Goal: Obtain resource: Download file/media

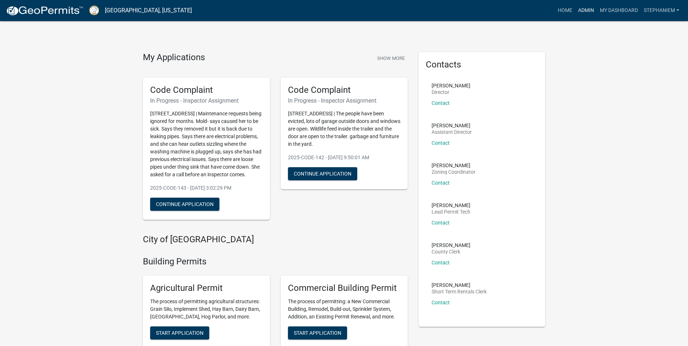
click at [584, 7] on link "Admin" at bounding box center [586, 11] width 22 height 14
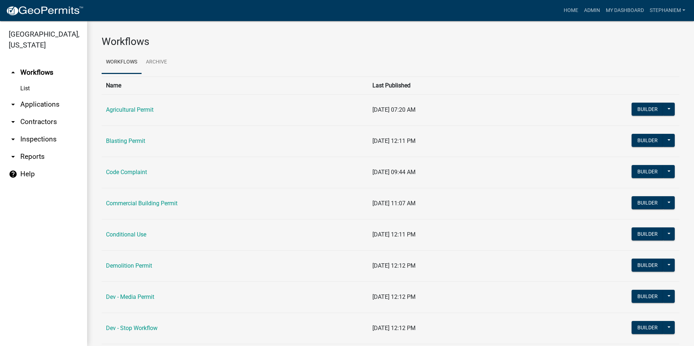
click at [24, 105] on link "arrow_drop_down Applications" at bounding box center [43, 104] width 87 height 17
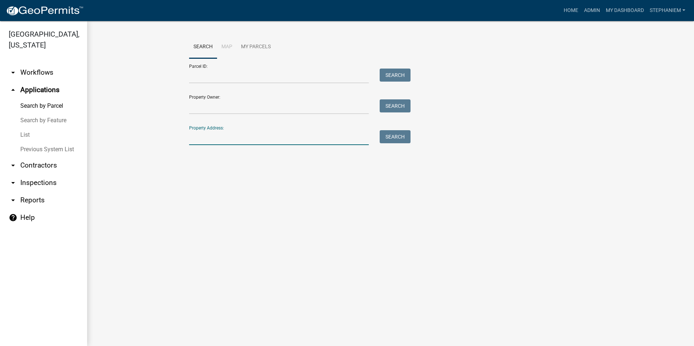
click at [194, 141] on input "Property Address:" at bounding box center [279, 137] width 180 height 15
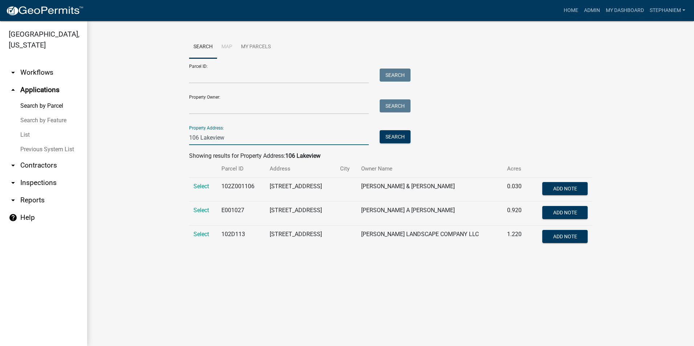
type input "106 Lakeview"
click at [165, 218] on wm-workflow-application-search-view "Search Map My Parcels Parcel ID: Search Property Owner: Search Property Address…" at bounding box center [390, 145] width 577 height 219
click at [201, 235] on span "Select" at bounding box center [201, 234] width 16 height 7
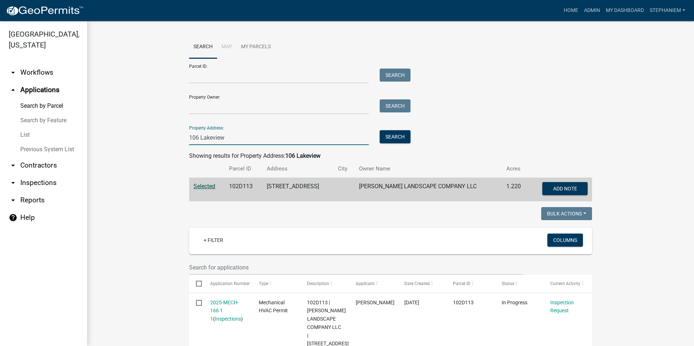
drag, startPoint x: 220, startPoint y: 135, endPoint x: 148, endPoint y: 138, distance: 71.9
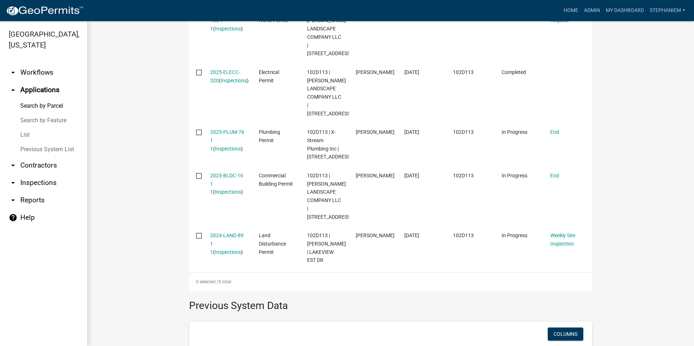
scroll to position [326, 0]
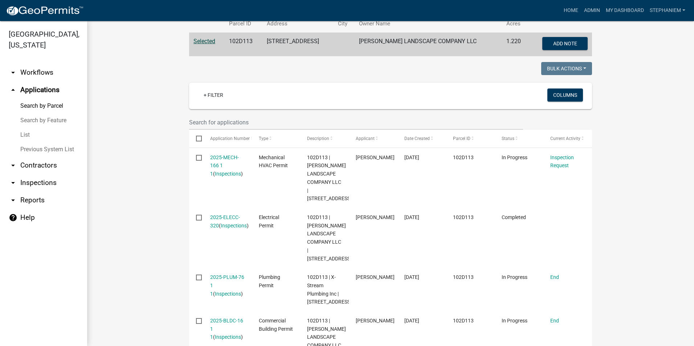
click at [126, 209] on wm-workflow-application-search-view "Search Map My Parcels Parcel ID: Search Property Owner: Search Property Address…" at bounding box center [390, 229] width 577 height 678
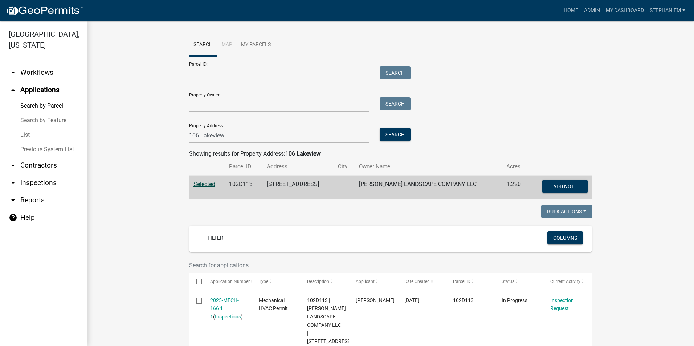
scroll to position [0, 0]
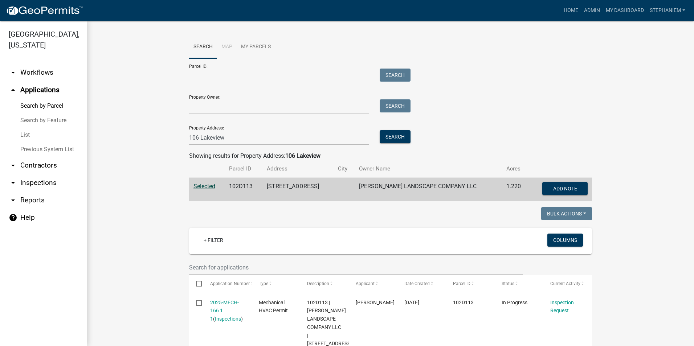
click at [26, 133] on link "List" at bounding box center [43, 135] width 87 height 15
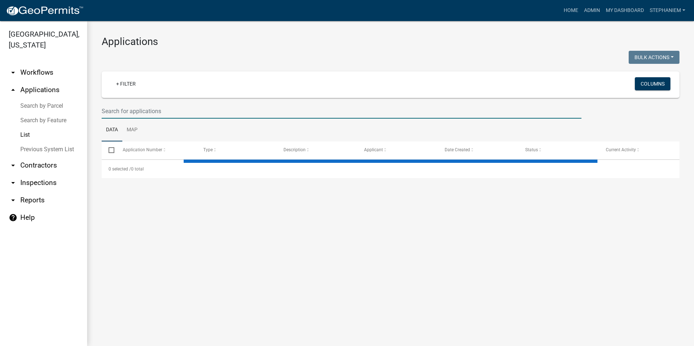
click at [211, 109] on input "text" at bounding box center [342, 111] width 480 height 15
select select "2: 50"
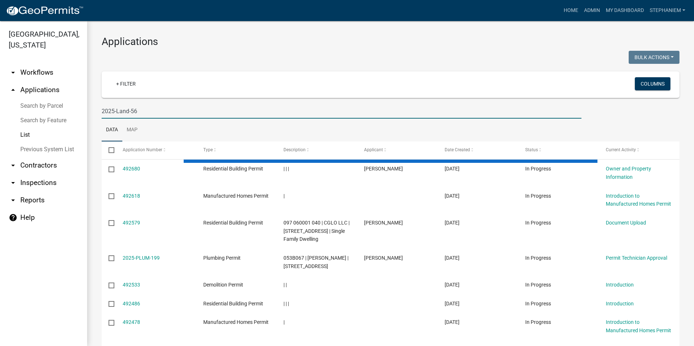
type input "2025-Land-56"
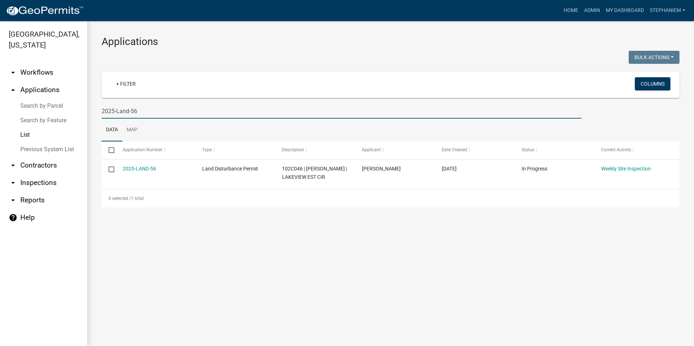
drag, startPoint x: 140, startPoint y: 108, endPoint x: 85, endPoint y: 111, distance: 54.8
click at [85, 111] on div "[GEOGRAPHIC_DATA], [US_STATE] arrow_drop_down Workflows List arrow_drop_up Appl…" at bounding box center [347, 183] width 694 height 325
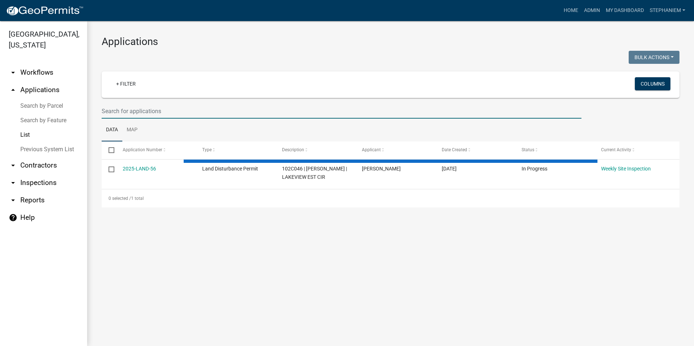
select select "2: 50"
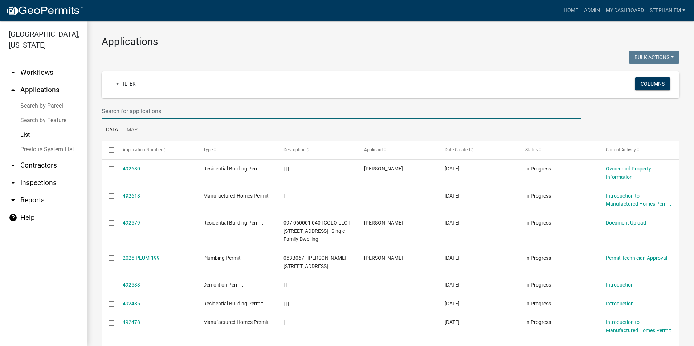
click at [52, 199] on link "arrow_drop_down Reports" at bounding box center [43, 200] width 87 height 17
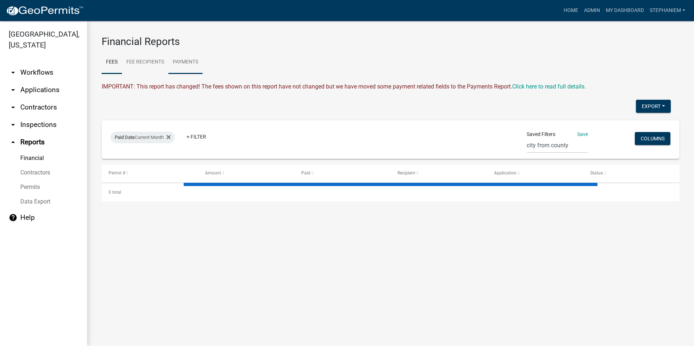
click at [181, 63] on link "Payments" at bounding box center [185, 62] width 34 height 23
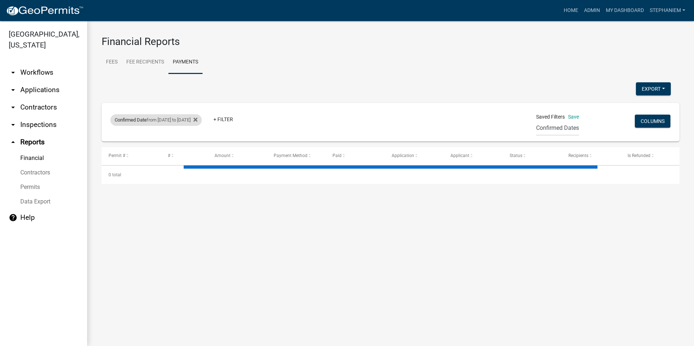
click at [200, 121] on div "Confirmed Date from [DATE] to [DATE]" at bounding box center [155, 120] width 91 height 12
select select "custom"
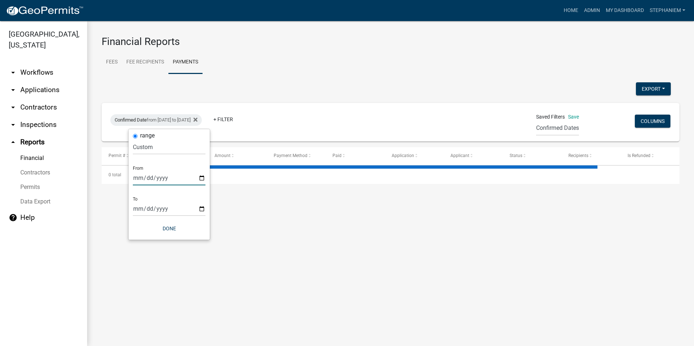
click at [202, 179] on input "[DATE]" at bounding box center [169, 177] width 73 height 15
select select "3: 100"
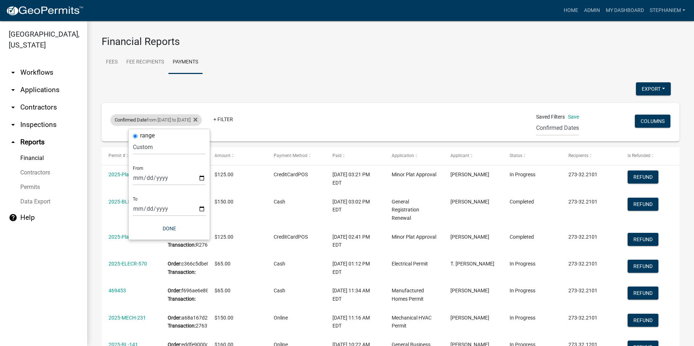
click at [202, 122] on div "Confirmed Date from [DATE] to [DATE]" at bounding box center [155, 120] width 91 height 12
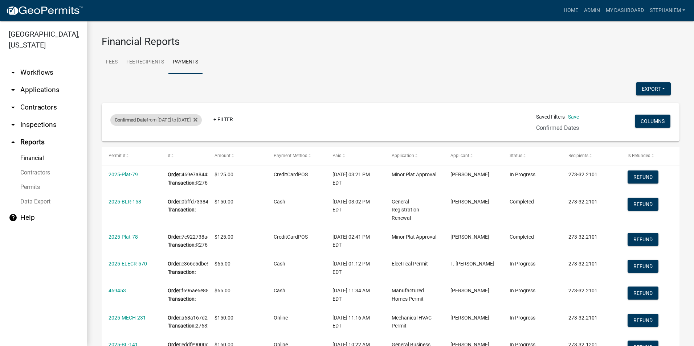
click at [202, 121] on div "Confirmed Date from [DATE] to [DATE]" at bounding box center [155, 120] width 91 height 12
select select "custom"
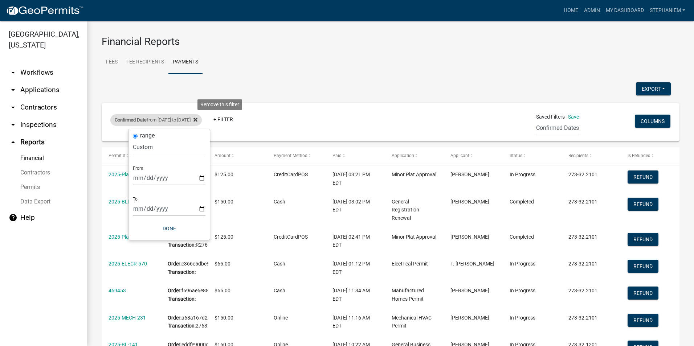
click at [197, 120] on icon at bounding box center [195, 120] width 4 height 6
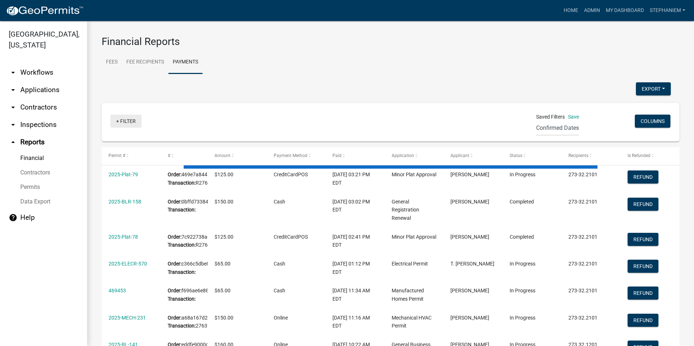
click at [135, 123] on link "+ Filter" at bounding box center [125, 121] width 31 height 13
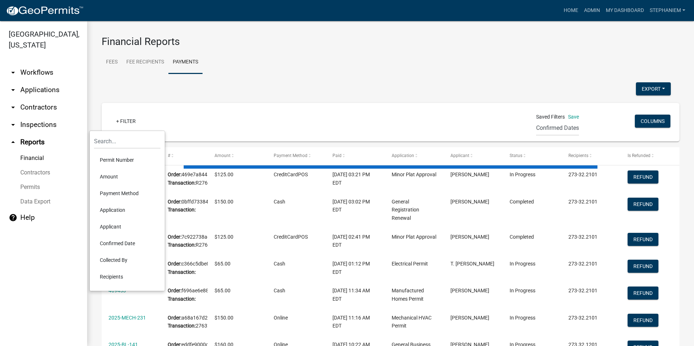
click at [129, 242] on li "Confirmed Date" at bounding box center [127, 243] width 66 height 17
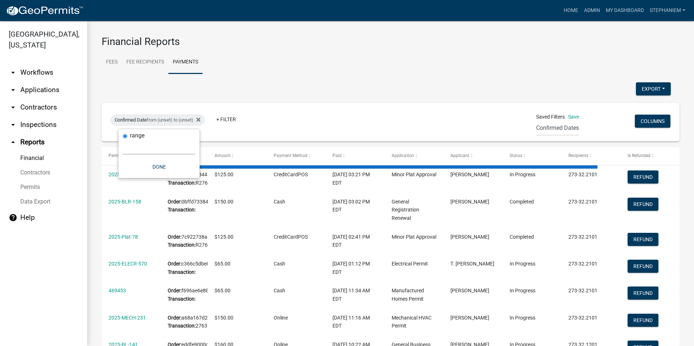
click at [172, 152] on select "[DATE] [DATE] Current Week Previous Week Current Month Last Month Current Calen…" at bounding box center [159, 147] width 73 height 15
select select "custom"
click at [123, 140] on select "[DATE] [DATE] Current Week Previous Week Current Month Last Month Current Calen…" at bounding box center [159, 147] width 73 height 15
click at [191, 174] on input "date" at bounding box center [159, 177] width 73 height 15
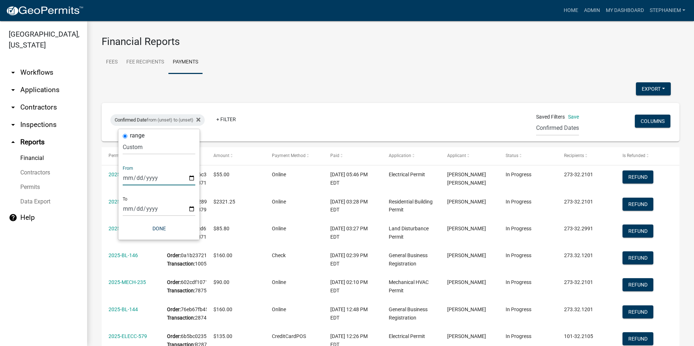
type input "[DATE]"
click at [198, 208] on input "date" at bounding box center [164, 208] width 73 height 15
type input "[DATE]"
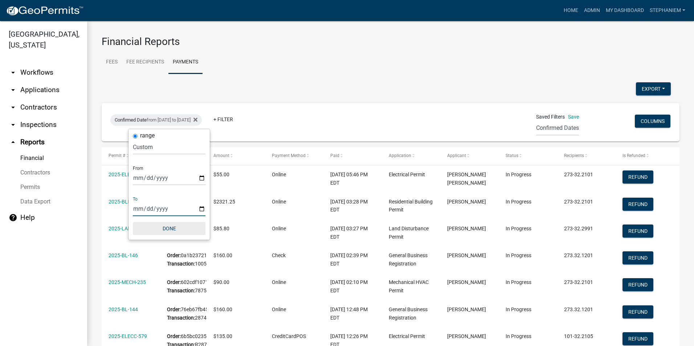
click at [182, 231] on button "Done" at bounding box center [169, 228] width 73 height 13
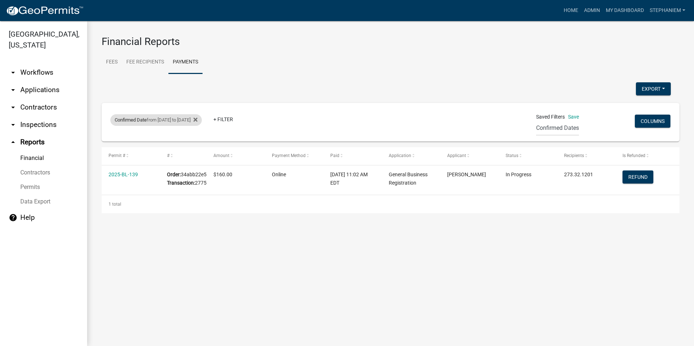
click at [202, 123] on div "Confirmed Date from [DATE] to [DATE]" at bounding box center [155, 120] width 91 height 12
select select "custom"
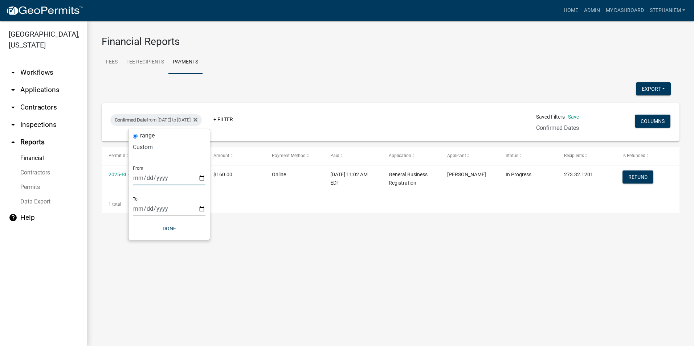
click at [199, 179] on input "[DATE]" at bounding box center [169, 177] width 73 height 15
type input "[DATE]"
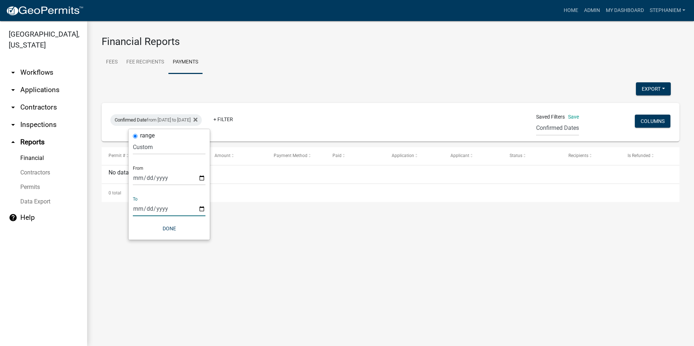
click at [201, 211] on input "[DATE]" at bounding box center [169, 208] width 73 height 15
type input "[DATE]"
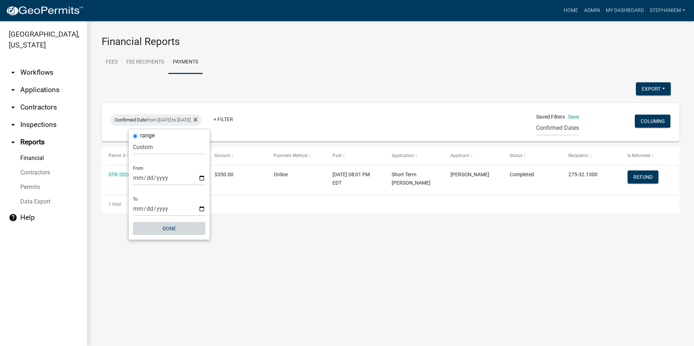
click at [166, 230] on button "Done" at bounding box center [169, 228] width 73 height 13
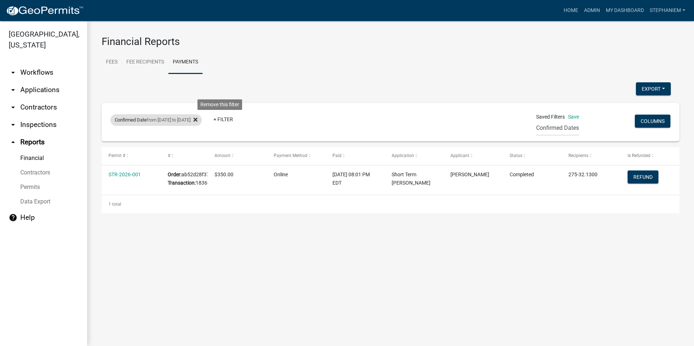
click at [197, 120] on icon at bounding box center [195, 120] width 4 height 4
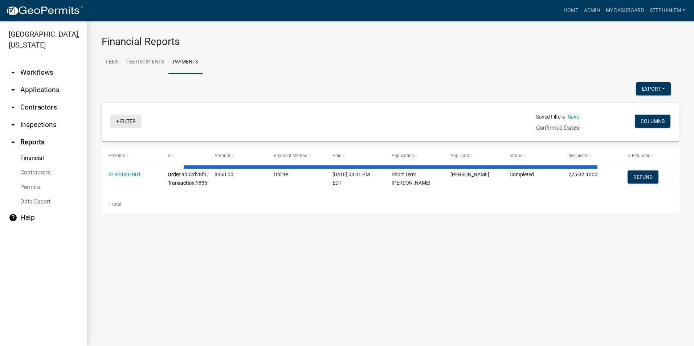
drag, startPoint x: 136, startPoint y: 124, endPoint x: 141, endPoint y: 130, distance: 7.5
click at [136, 125] on link "+ Filter" at bounding box center [125, 121] width 31 height 13
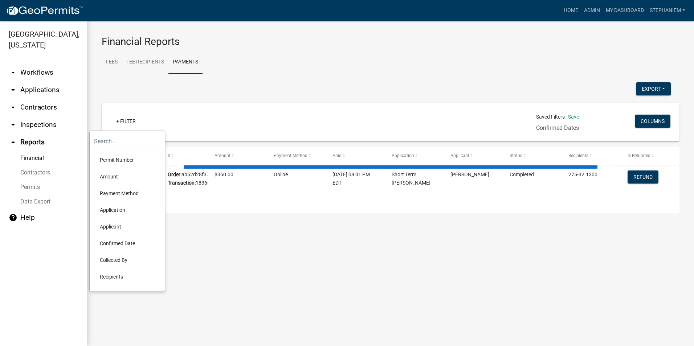
click at [120, 242] on li "Confirmed Date" at bounding box center [127, 243] width 66 height 17
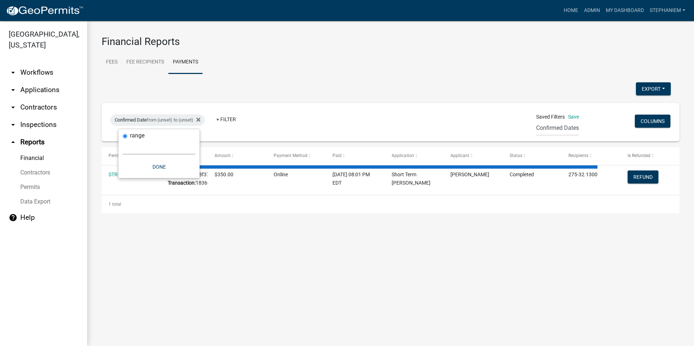
click at [189, 147] on select "[DATE] [DATE] Current Week Previous Week Current Month Last Month Current Calen…" at bounding box center [159, 147] width 73 height 15
select select "custom"
click at [123, 140] on select "[DATE] [DATE] Current Week Previous Week Current Month Last Month Current Calen…" at bounding box center [159, 147] width 73 height 15
click at [192, 177] on input "date" at bounding box center [159, 177] width 73 height 15
select select "3: 100"
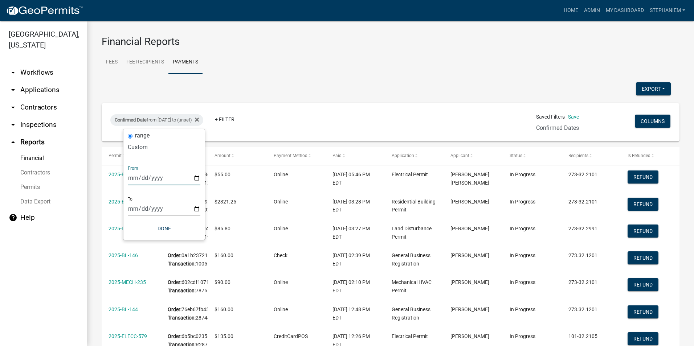
click at [198, 177] on input "[DATE]" at bounding box center [164, 177] width 73 height 15
type input "[DATE]"
click at [198, 207] on input "date" at bounding box center [164, 208] width 73 height 15
type input "[DATE]"
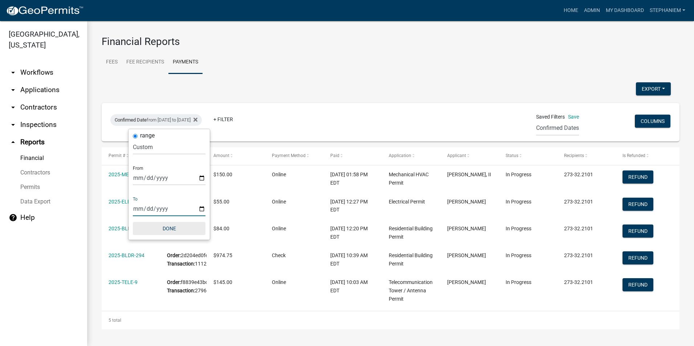
click at [171, 230] on button "Done" at bounding box center [169, 228] width 73 height 13
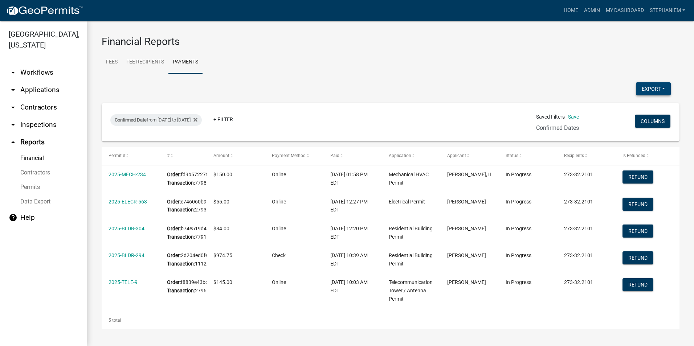
click at [646, 92] on button "Export" at bounding box center [652, 88] width 35 height 13
click at [637, 107] on button "Excel Format (.xlsx)" at bounding box center [636, 107] width 68 height 17
click at [175, 119] on div "Confirmed Date from [DATE] to [DATE]" at bounding box center [155, 120] width 91 height 12
select select "custom"
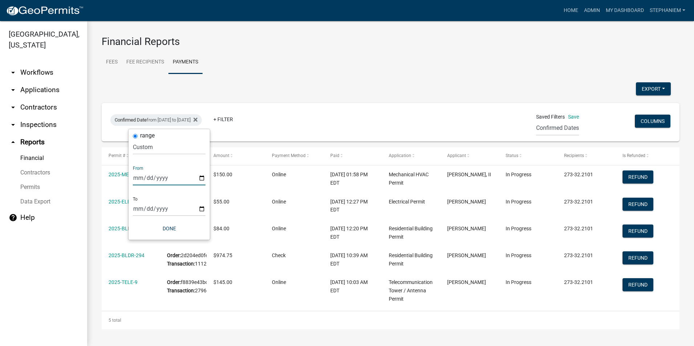
click at [203, 177] on input "[DATE]" at bounding box center [169, 177] width 73 height 15
type input "[DATE]"
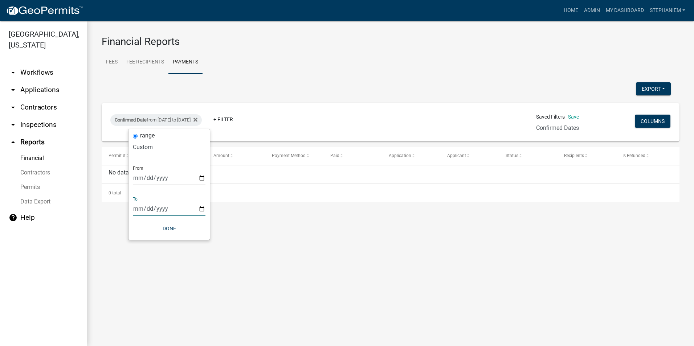
drag, startPoint x: 199, startPoint y: 204, endPoint x: 202, endPoint y: 211, distance: 7.6
click at [199, 205] on input "[DATE]" at bounding box center [169, 208] width 73 height 15
click at [202, 211] on input "[DATE]" at bounding box center [169, 208] width 73 height 15
type input "[DATE]"
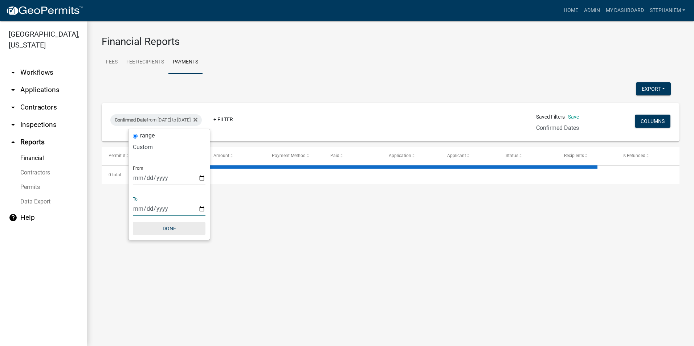
click at [169, 227] on button "Done" at bounding box center [169, 228] width 73 height 13
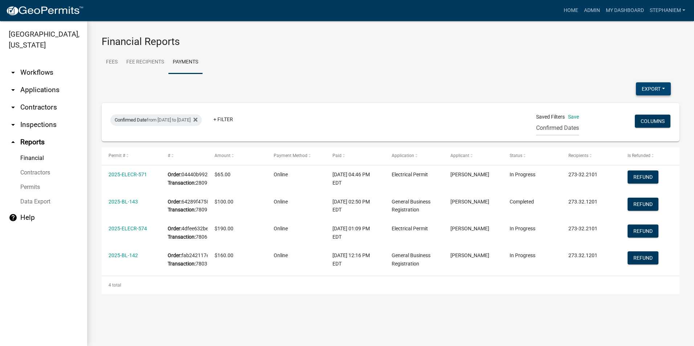
click at [650, 91] on button "Export" at bounding box center [652, 88] width 35 height 13
click at [633, 106] on button "Excel Format (.xlsx)" at bounding box center [636, 107] width 68 height 17
click at [202, 122] on div "Confirmed Date from [DATE] to [DATE]" at bounding box center [155, 120] width 91 height 12
select select "custom"
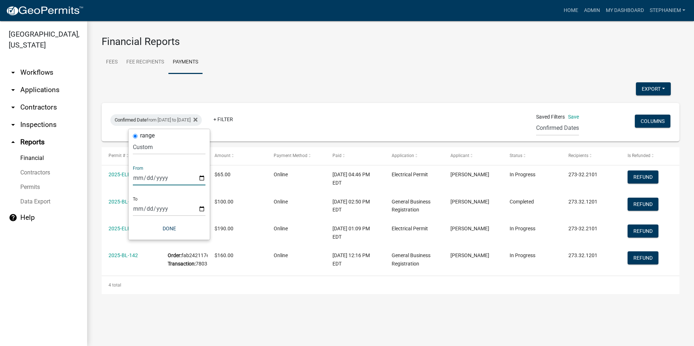
click at [201, 175] on input "[DATE]" at bounding box center [169, 177] width 73 height 15
type input "[DATE]"
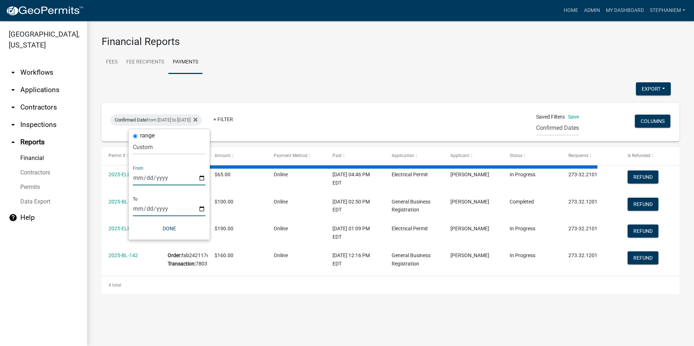
click at [204, 208] on input "[DATE]" at bounding box center [169, 208] width 73 height 15
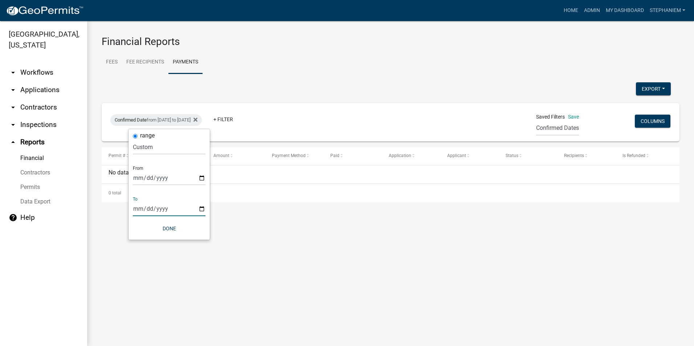
type input "[DATE]"
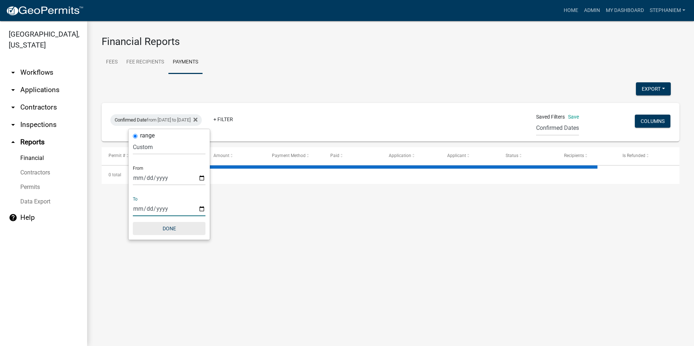
click at [174, 228] on button "Done" at bounding box center [169, 228] width 73 height 13
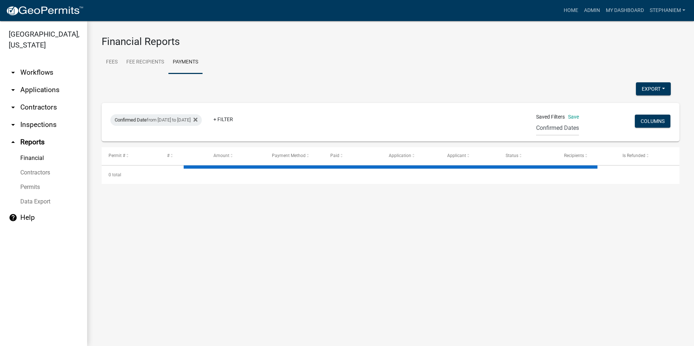
select select "3: 100"
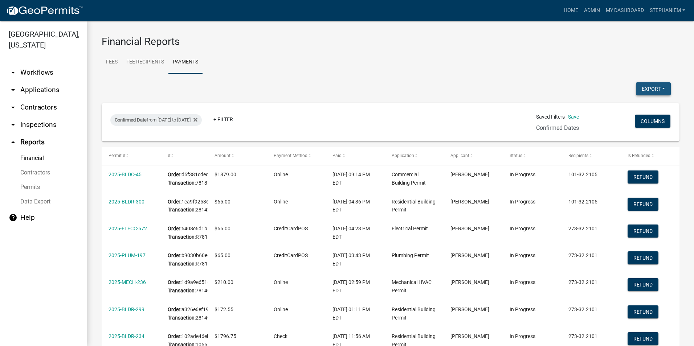
click at [637, 92] on button "Export" at bounding box center [652, 88] width 35 height 13
click at [629, 102] on button "Excel Format (.xlsx)" at bounding box center [636, 107] width 68 height 17
click at [201, 122] on div "Confirmed Date from [DATE] to [DATE]" at bounding box center [155, 120] width 91 height 12
select select "custom"
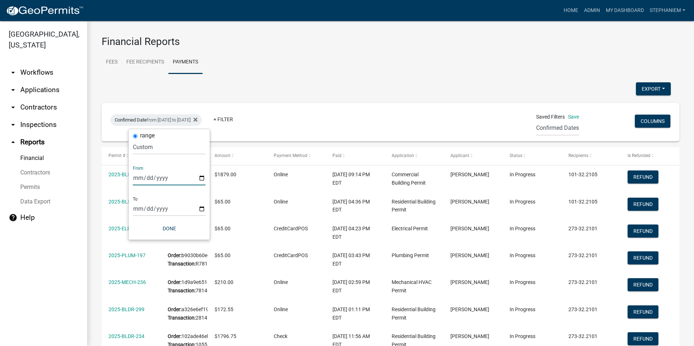
click at [203, 177] on input "[DATE]" at bounding box center [169, 177] width 73 height 15
type input "[DATE]"
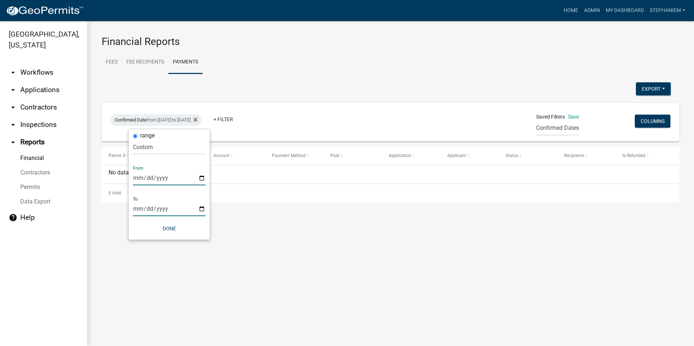
click at [199, 207] on input "[DATE]" at bounding box center [169, 208] width 73 height 15
type input "[DATE]"
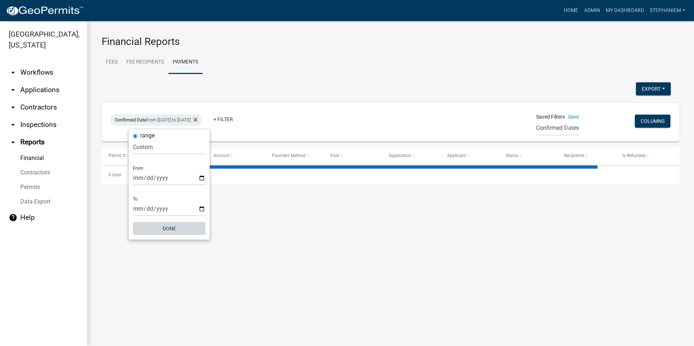
click at [184, 234] on button "Done" at bounding box center [169, 228] width 73 height 13
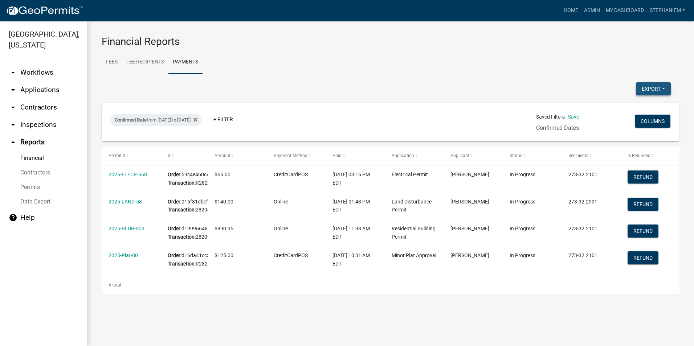
click at [647, 90] on button "Export" at bounding box center [652, 88] width 35 height 13
click at [628, 103] on button "Excel Format (.xlsx)" at bounding box center [636, 107] width 68 height 17
drag, startPoint x: 196, startPoint y: 122, endPoint x: 198, endPoint y: 126, distance: 4.9
click at [196, 122] on div "Confirmed Date from [DATE] to [DATE]" at bounding box center [155, 120] width 91 height 12
select select "custom"
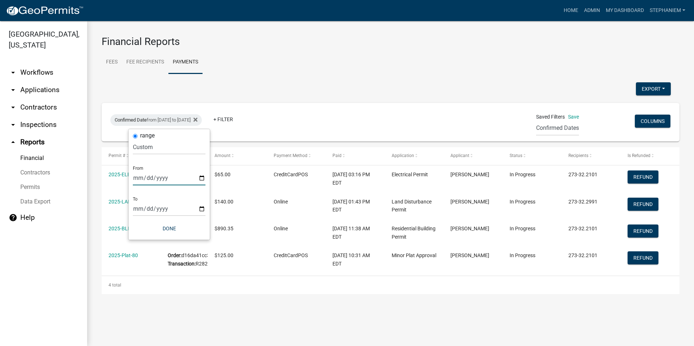
click at [202, 178] on input "[DATE]" at bounding box center [169, 177] width 73 height 15
type input "[DATE]"
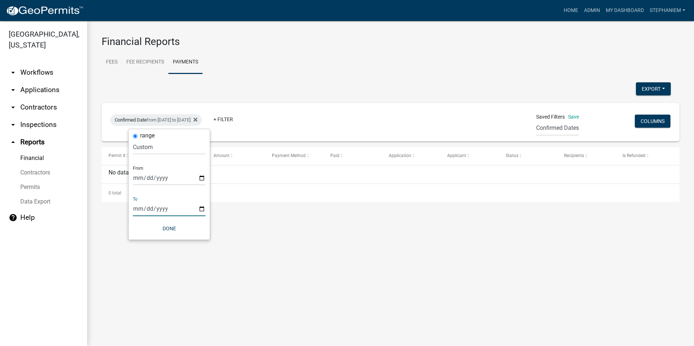
click at [201, 208] on input "[DATE]" at bounding box center [169, 208] width 73 height 15
type input "[DATE]"
click at [186, 229] on button "Done" at bounding box center [169, 228] width 73 height 13
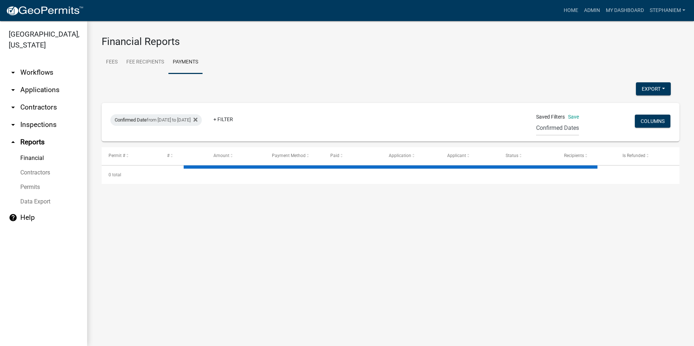
select select "3: 100"
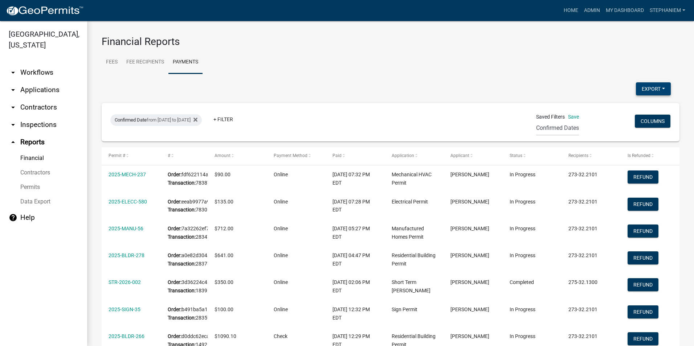
click at [645, 86] on button "Export" at bounding box center [652, 88] width 35 height 13
click at [628, 101] on button "Excel Format (.xlsx)" at bounding box center [636, 107] width 68 height 17
click at [458, 46] on h3 "Financial Reports" at bounding box center [390, 42] width 577 height 12
click at [194, 123] on div "Confirmed Date from [DATE] to [DATE]" at bounding box center [155, 120] width 91 height 12
select select "custom"
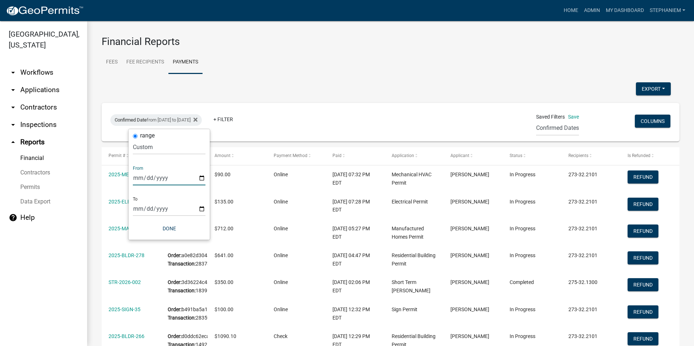
click at [203, 177] on input "[DATE]" at bounding box center [169, 177] width 73 height 15
type input "[DATE]"
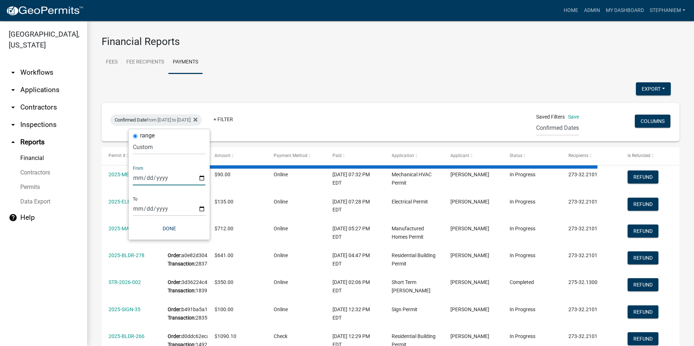
click at [202, 178] on input "[DATE]" at bounding box center [169, 177] width 73 height 15
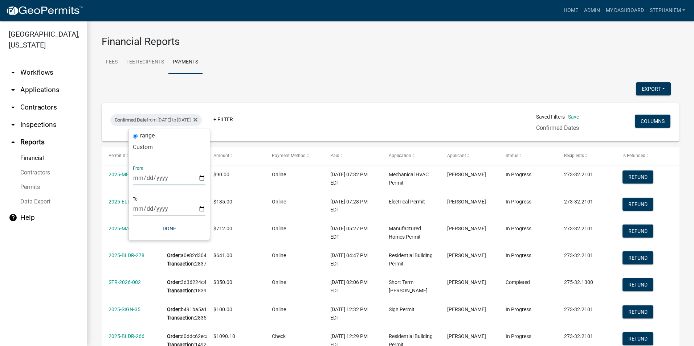
click at [198, 175] on input "[DATE]" at bounding box center [169, 177] width 73 height 15
click at [201, 178] on input "[DATE]" at bounding box center [169, 177] width 73 height 15
click at [202, 208] on input "[DATE]" at bounding box center [169, 208] width 73 height 15
click at [191, 221] on div "range [DATE] [DATE] Current Week Previous Week Current Month Last Month Current…" at bounding box center [168, 184] width 81 height 111
click at [187, 229] on button "Done" at bounding box center [169, 228] width 73 height 13
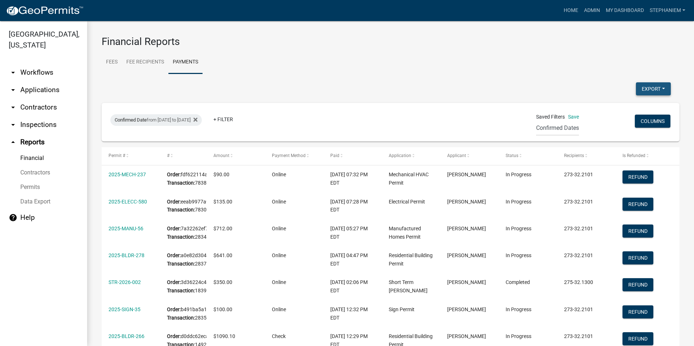
click at [641, 87] on button "Export" at bounding box center [652, 88] width 35 height 13
click at [611, 108] on button "Excel Format (.xlsx)" at bounding box center [636, 107] width 68 height 17
